Goal: Use online tool/utility: Utilize a website feature to perform a specific function

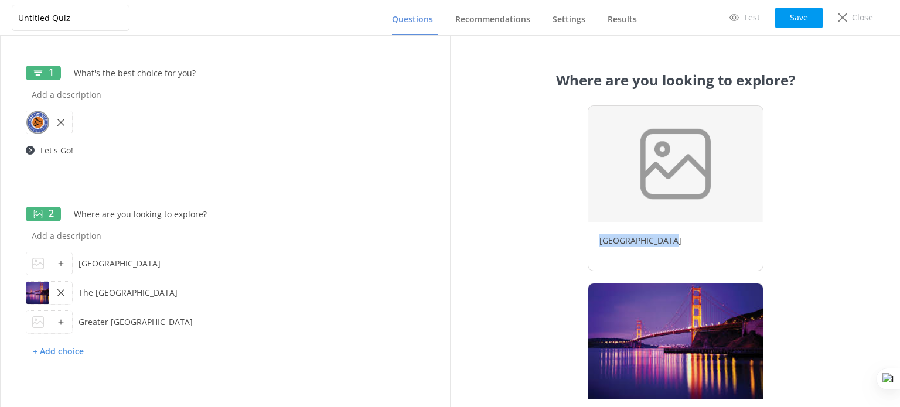
scroll to position [88, 0]
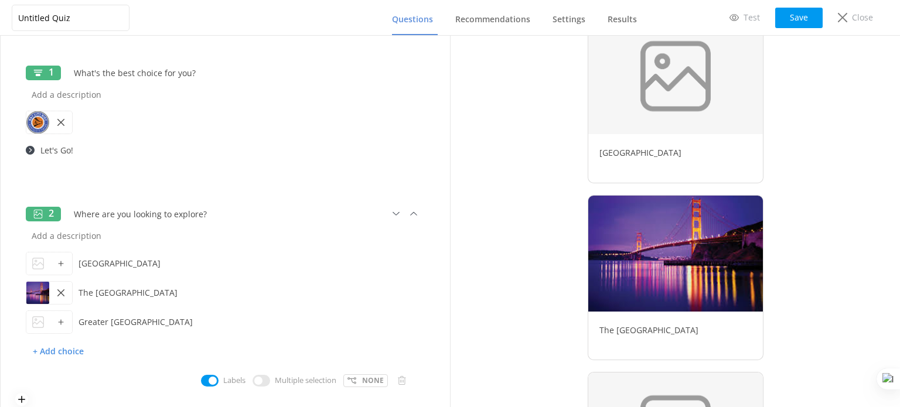
click at [57, 264] on icon at bounding box center [60, 263] width 7 height 7
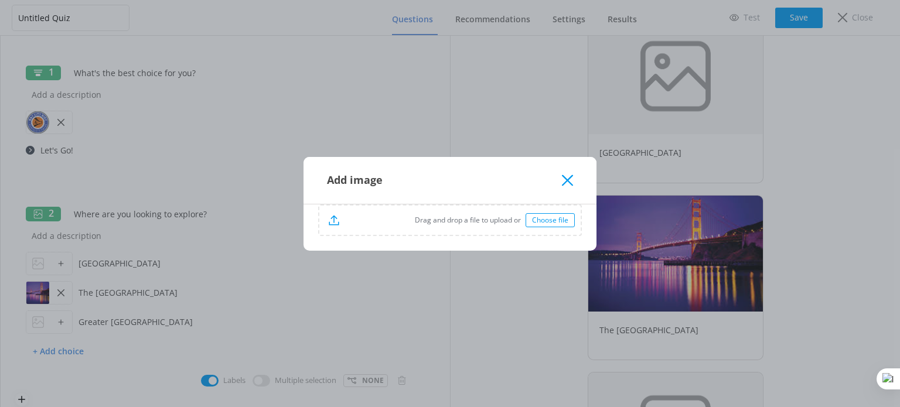
click at [549, 217] on div "Choose file" at bounding box center [550, 220] width 49 height 14
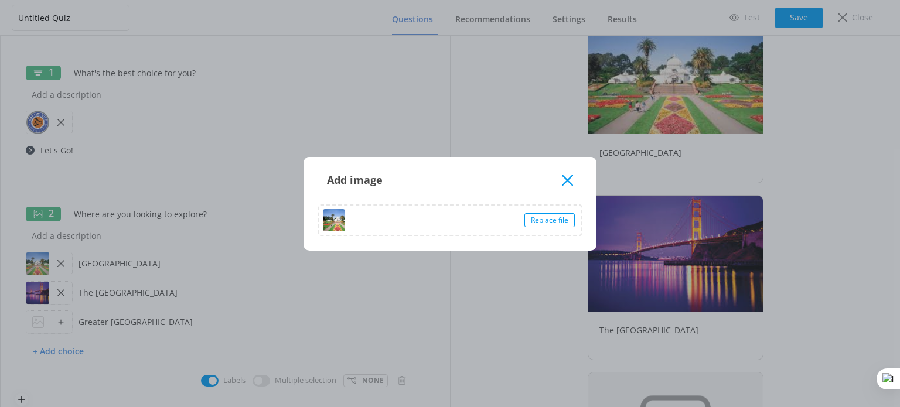
click at [571, 178] on icon at bounding box center [567, 181] width 11 height 12
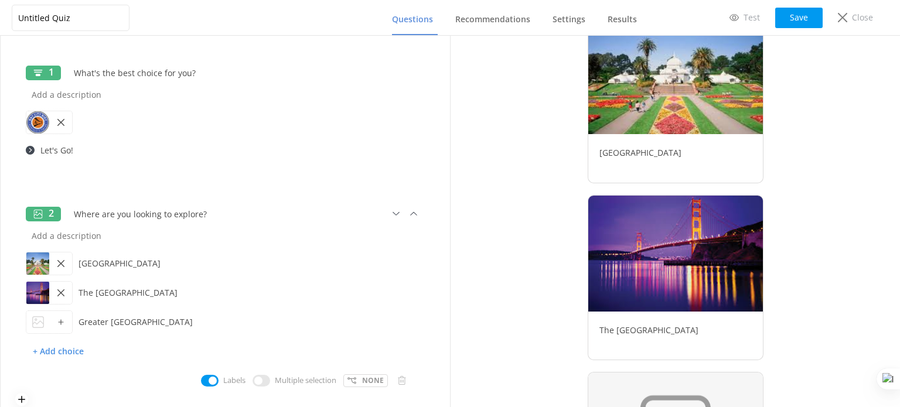
click at [61, 323] on icon at bounding box center [60, 322] width 7 height 7
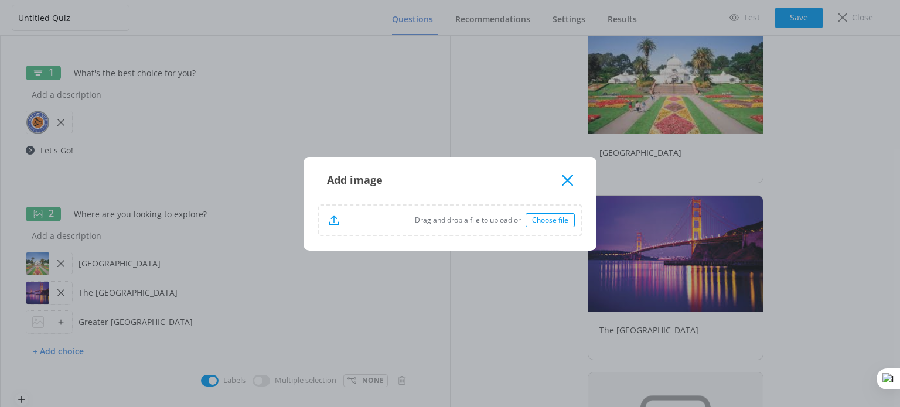
click at [541, 219] on div "Choose file" at bounding box center [550, 220] width 49 height 14
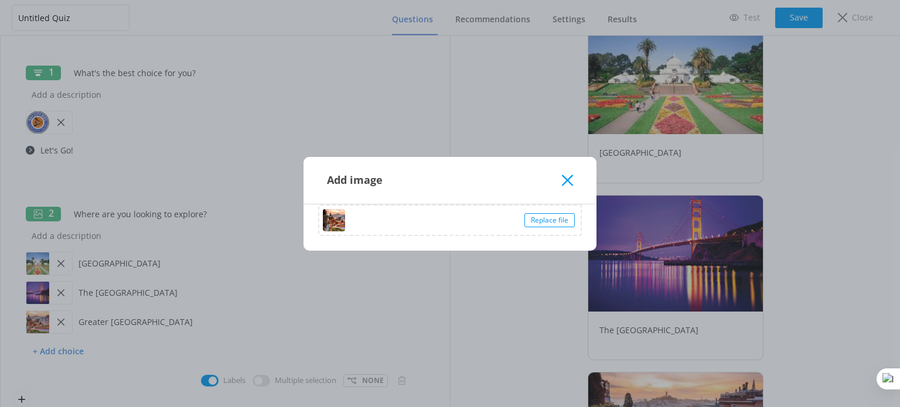
click at [567, 176] on icon at bounding box center [567, 181] width 11 height 12
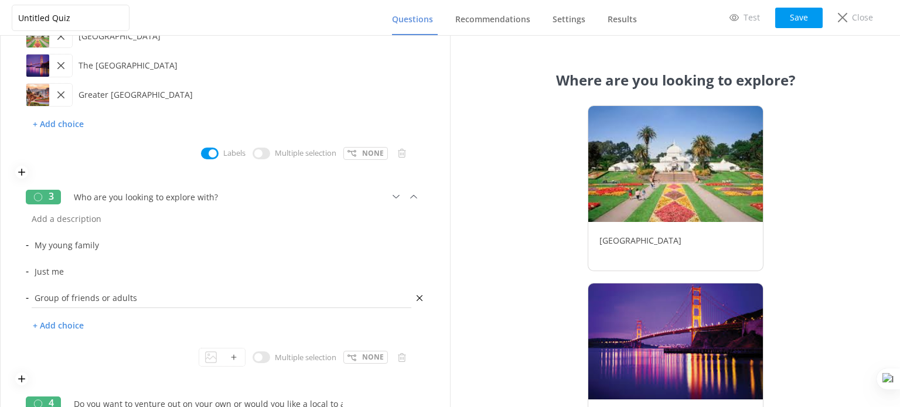
scroll to position [234, 0]
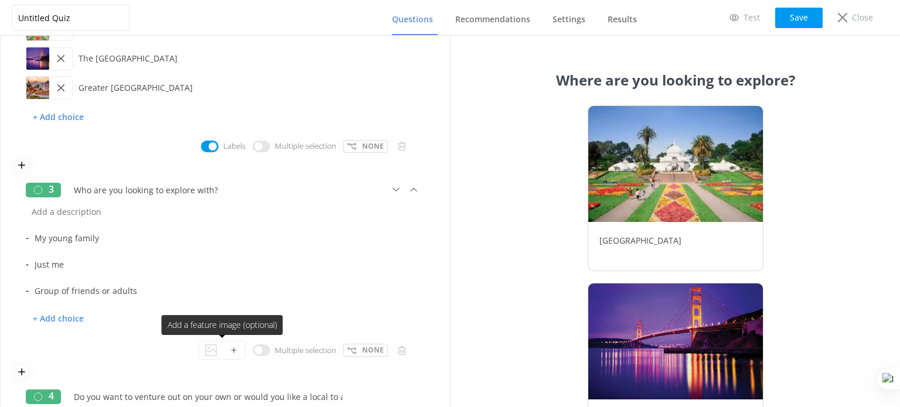
click at [230, 353] on icon at bounding box center [233, 350] width 7 height 7
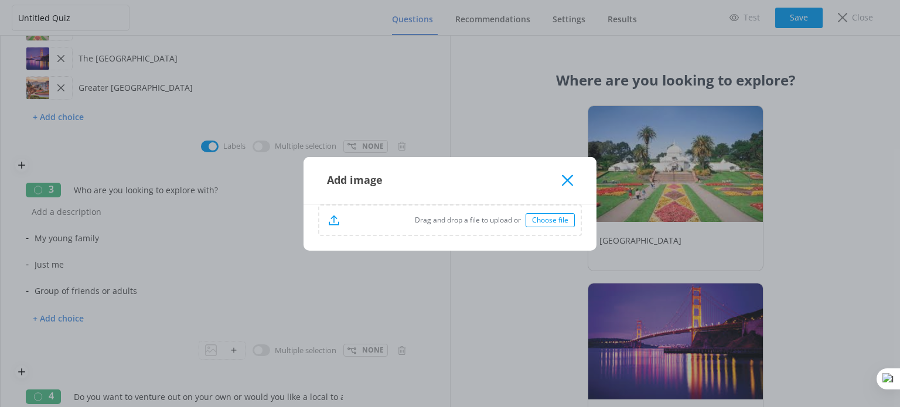
click at [559, 223] on div "Choose file" at bounding box center [550, 220] width 49 height 14
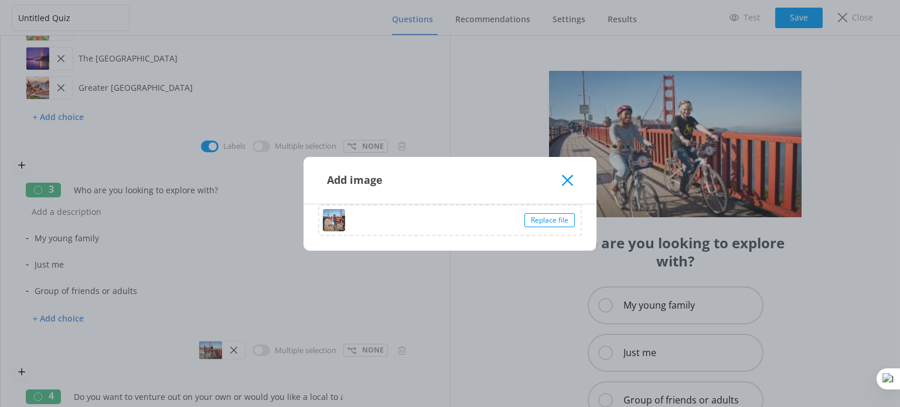
click at [566, 180] on use at bounding box center [567, 180] width 11 height 11
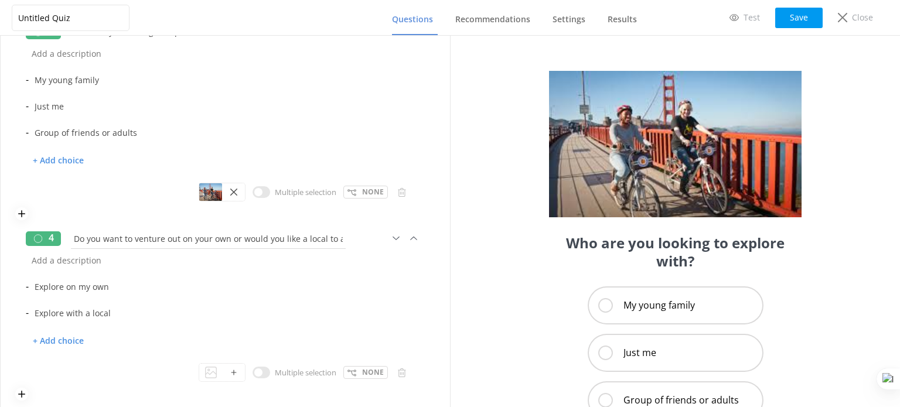
scroll to position [396, 0]
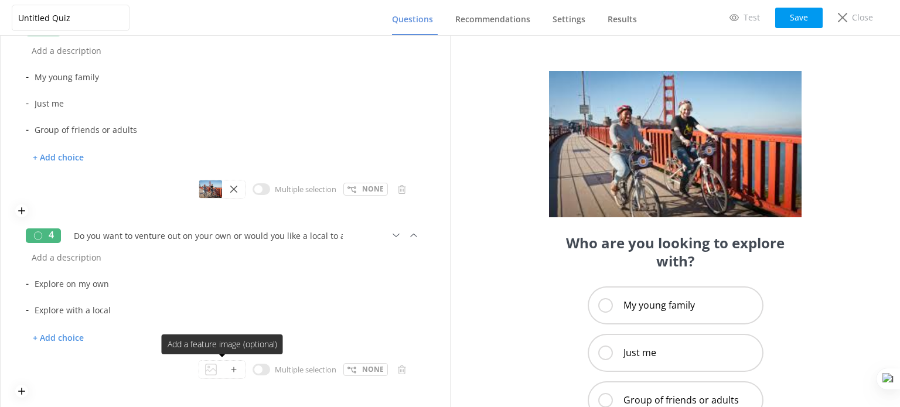
click at [230, 369] on icon at bounding box center [233, 369] width 7 height 7
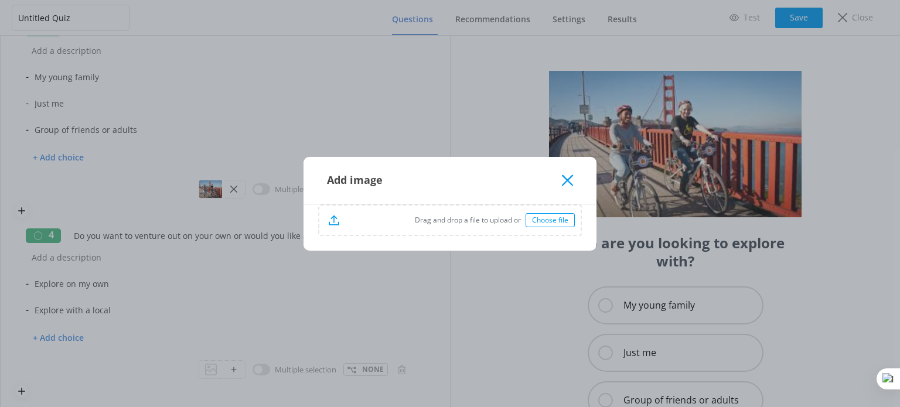
click at [543, 222] on div "Choose file" at bounding box center [550, 220] width 49 height 14
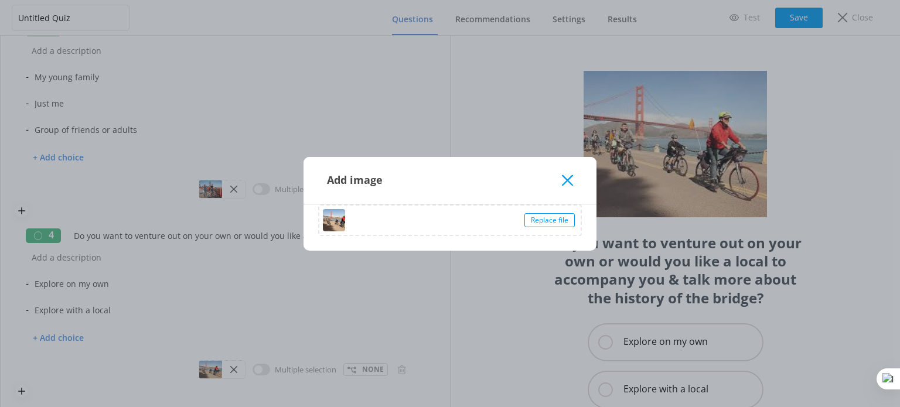
click at [570, 175] on icon at bounding box center [567, 181] width 11 height 12
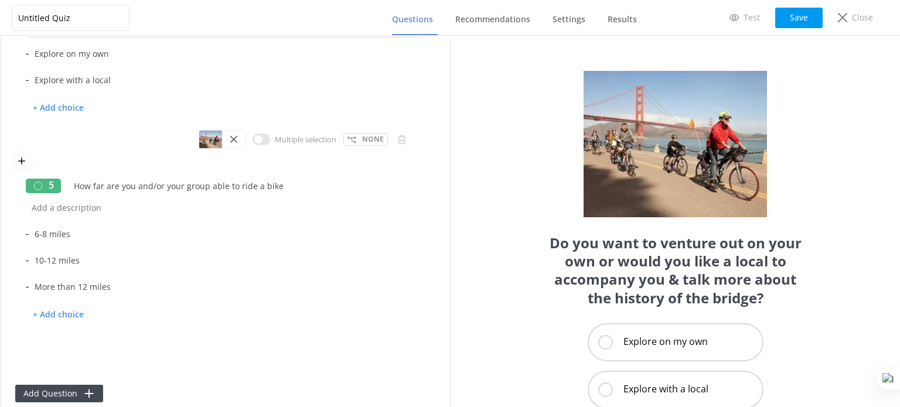
scroll to position [630, 0]
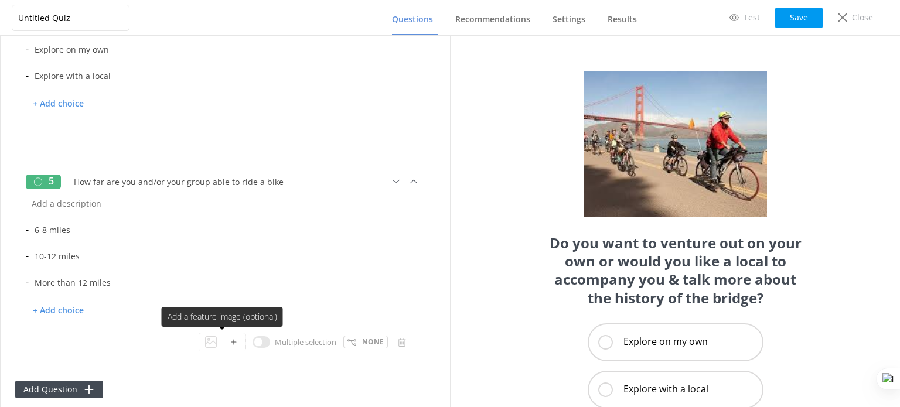
click at [230, 341] on icon at bounding box center [233, 342] width 7 height 7
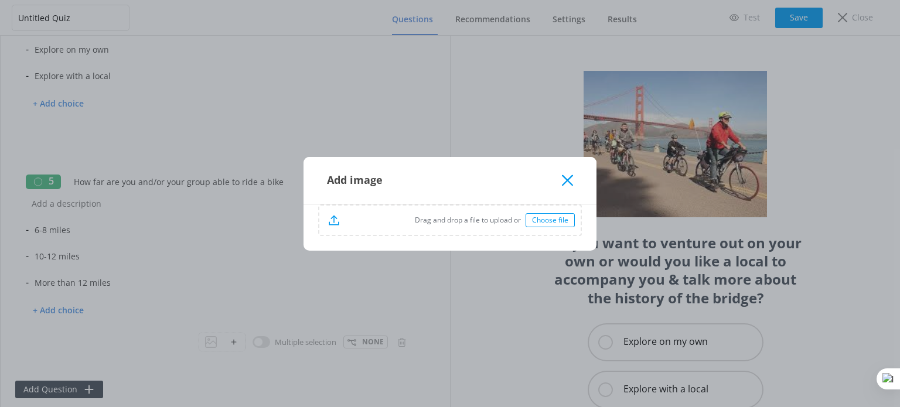
click at [553, 217] on div "Choose file" at bounding box center [550, 220] width 49 height 14
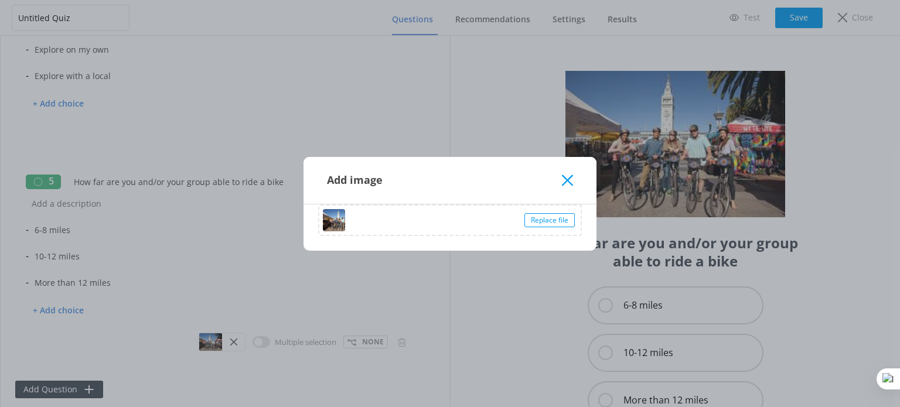
click at [565, 180] on icon at bounding box center [567, 181] width 11 height 12
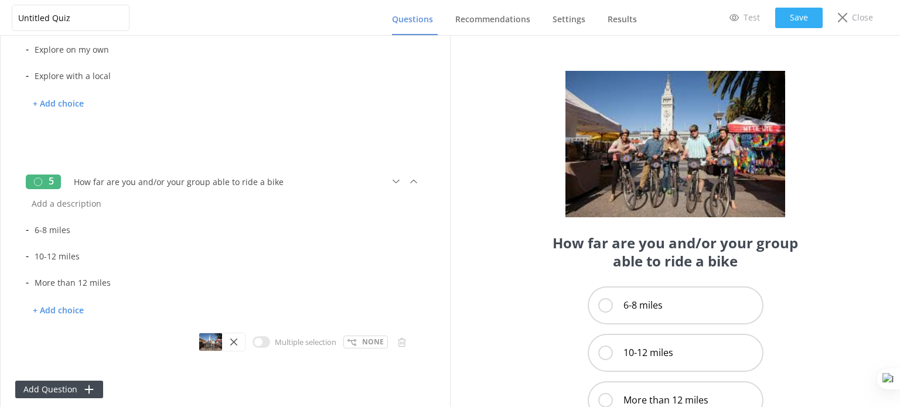
click at [803, 13] on button "Save" at bounding box center [798, 18] width 47 height 21
click at [476, 16] on span "Recommendations" at bounding box center [492, 19] width 75 height 12
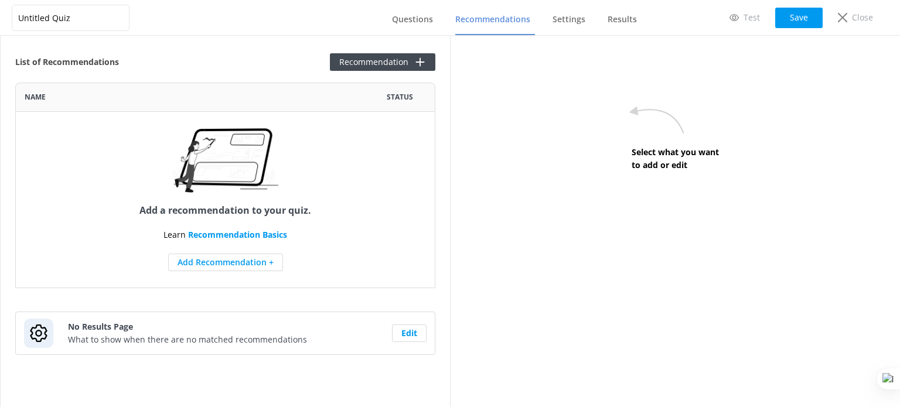
scroll to position [196, 411]
